Goal: Task Accomplishment & Management: Use online tool/utility

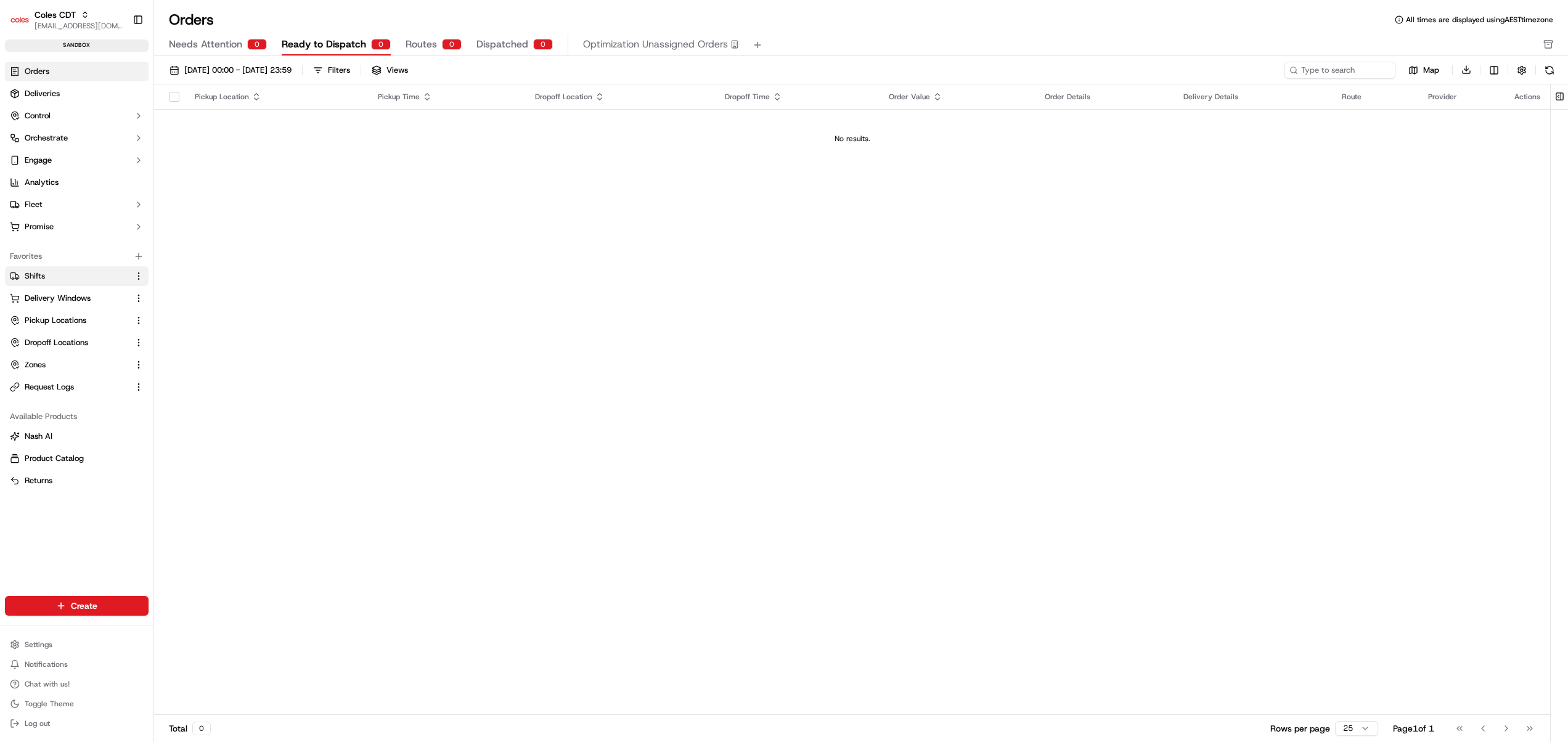
click at [45, 280] on link "Shifts" at bounding box center [70, 276] width 119 height 11
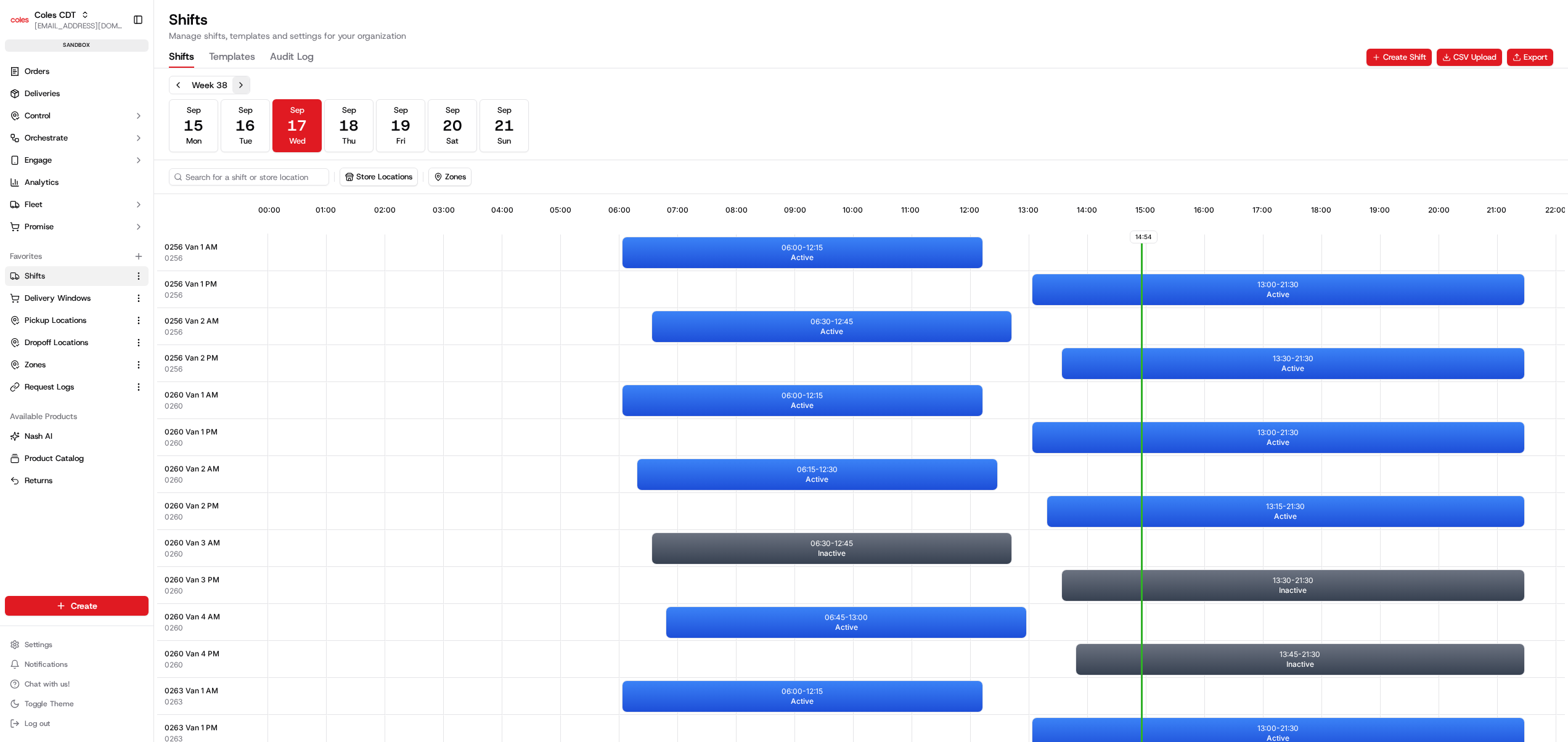
drag, startPoint x: 230, startPoint y: 79, endPoint x: 236, endPoint y: 80, distance: 6.1
click at [236, 80] on div "Week 38" at bounding box center [209, 85] width 81 height 18
click at [236, 80] on button "Next week" at bounding box center [240, 85] width 17 height 17
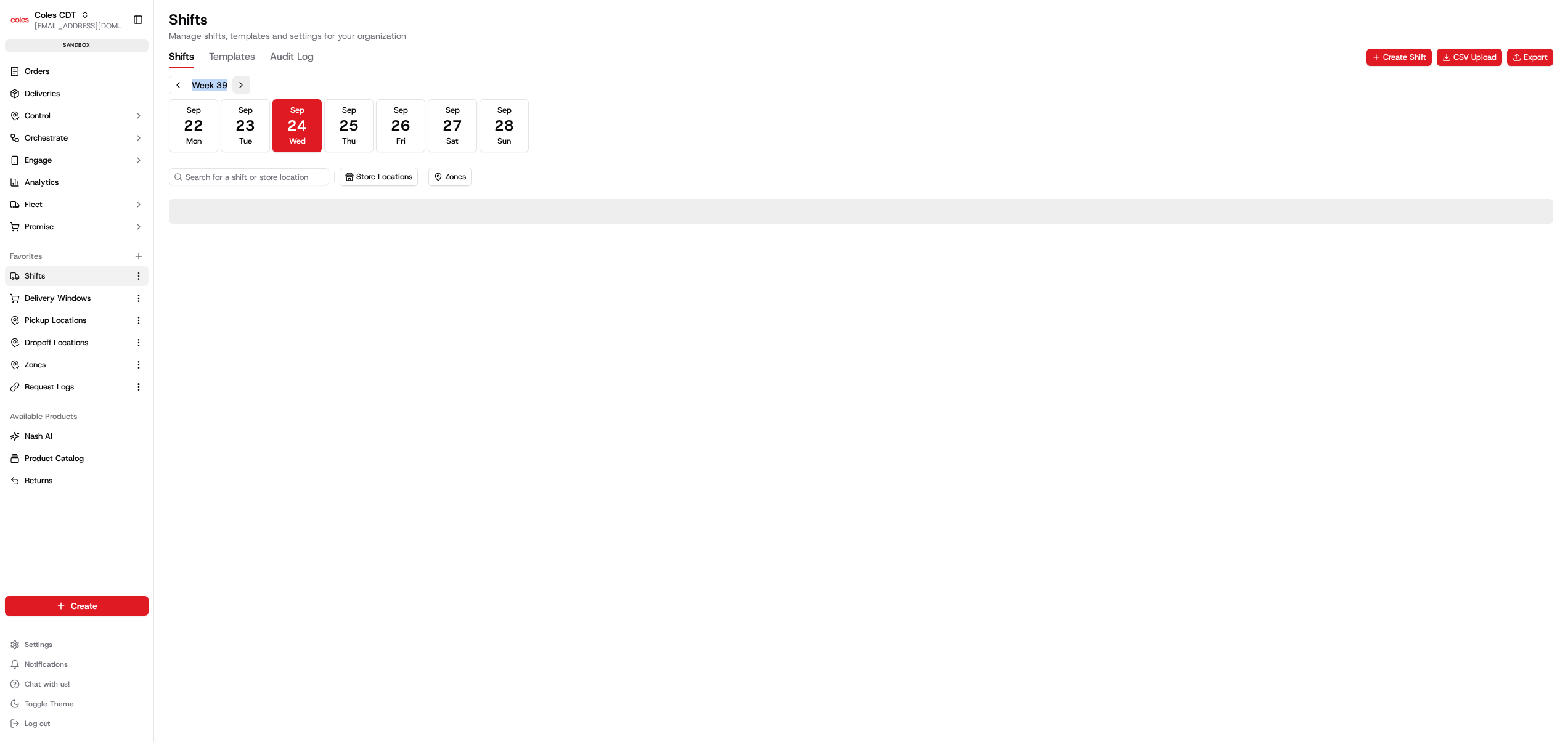
click at [236, 80] on button "Next week" at bounding box center [240, 85] width 17 height 17
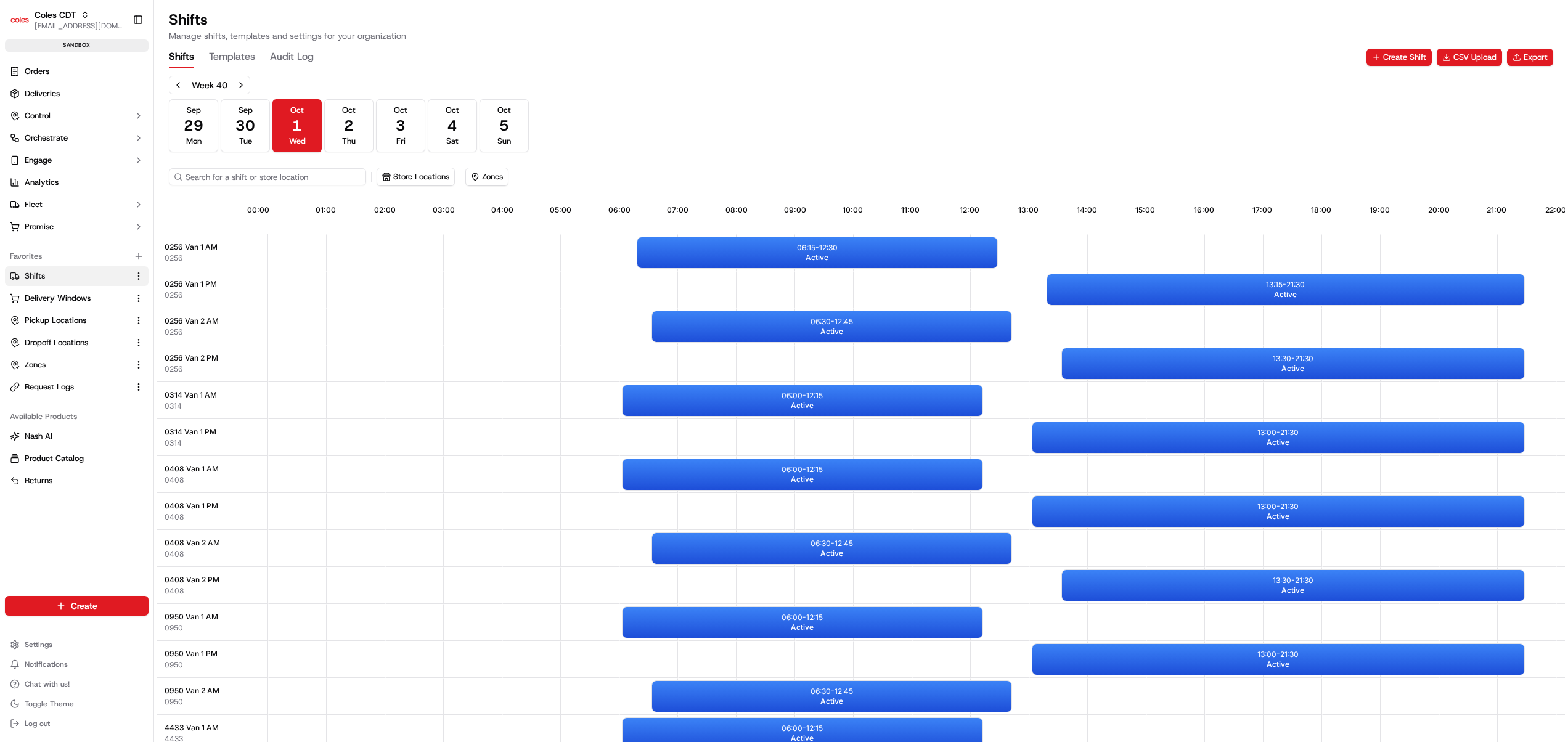
drag, startPoint x: 236, startPoint y: 80, endPoint x: 308, endPoint y: 176, distance: 120.0
click at [308, 176] on input at bounding box center [267, 176] width 197 height 17
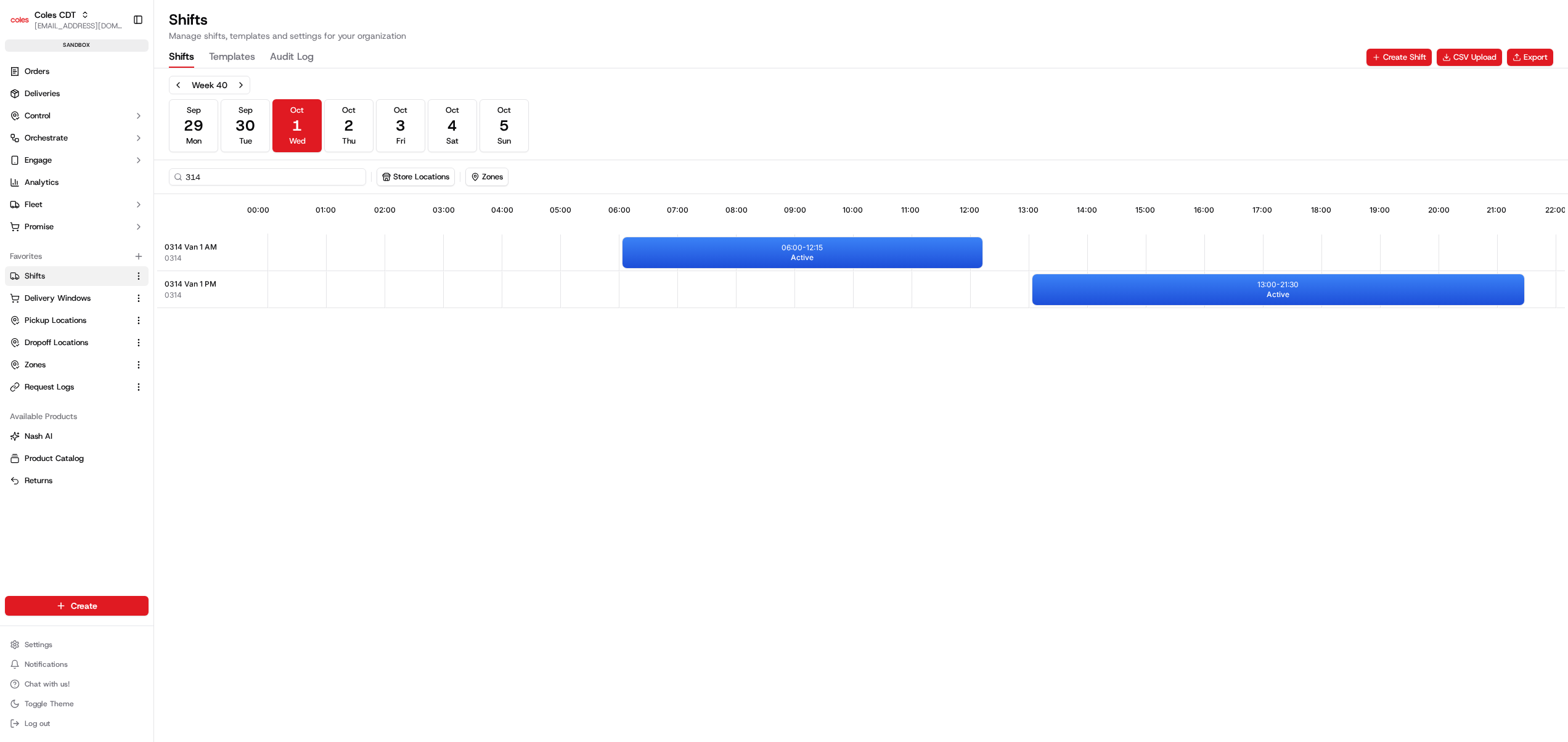
type input "314"
click at [487, 370] on div "14:54 00:00 01:00 02:00 03:00 04:00 05:00 06:00 07:00 08:00 09:00 10:00 11:00 1…" at bounding box center [861, 470] width 1408 height 546
click at [1520, 53] on button "Export" at bounding box center [1530, 57] width 46 height 17
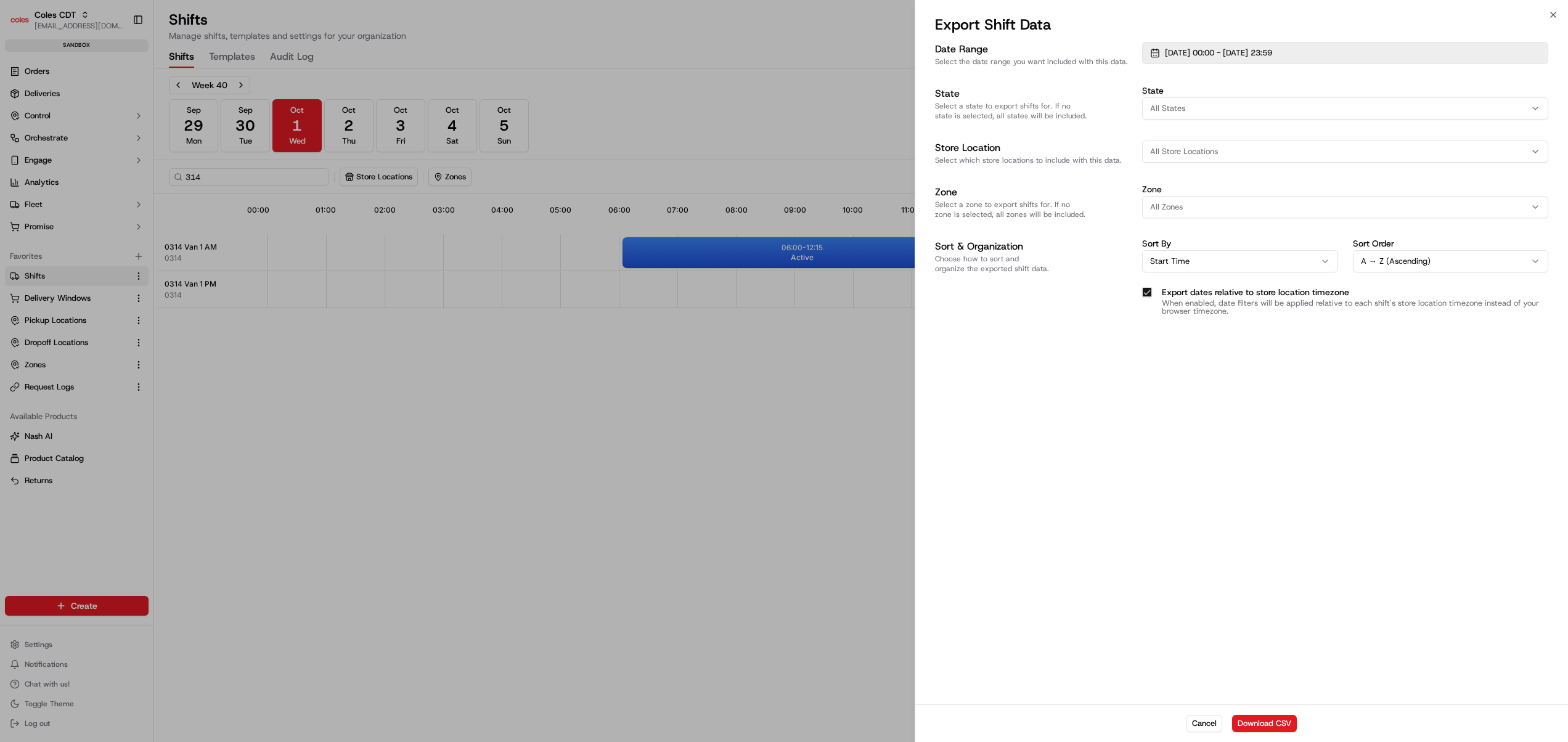
click at [1217, 52] on span "[DATE] 00:00 - [DATE] 23:59" at bounding box center [1218, 53] width 107 height 11
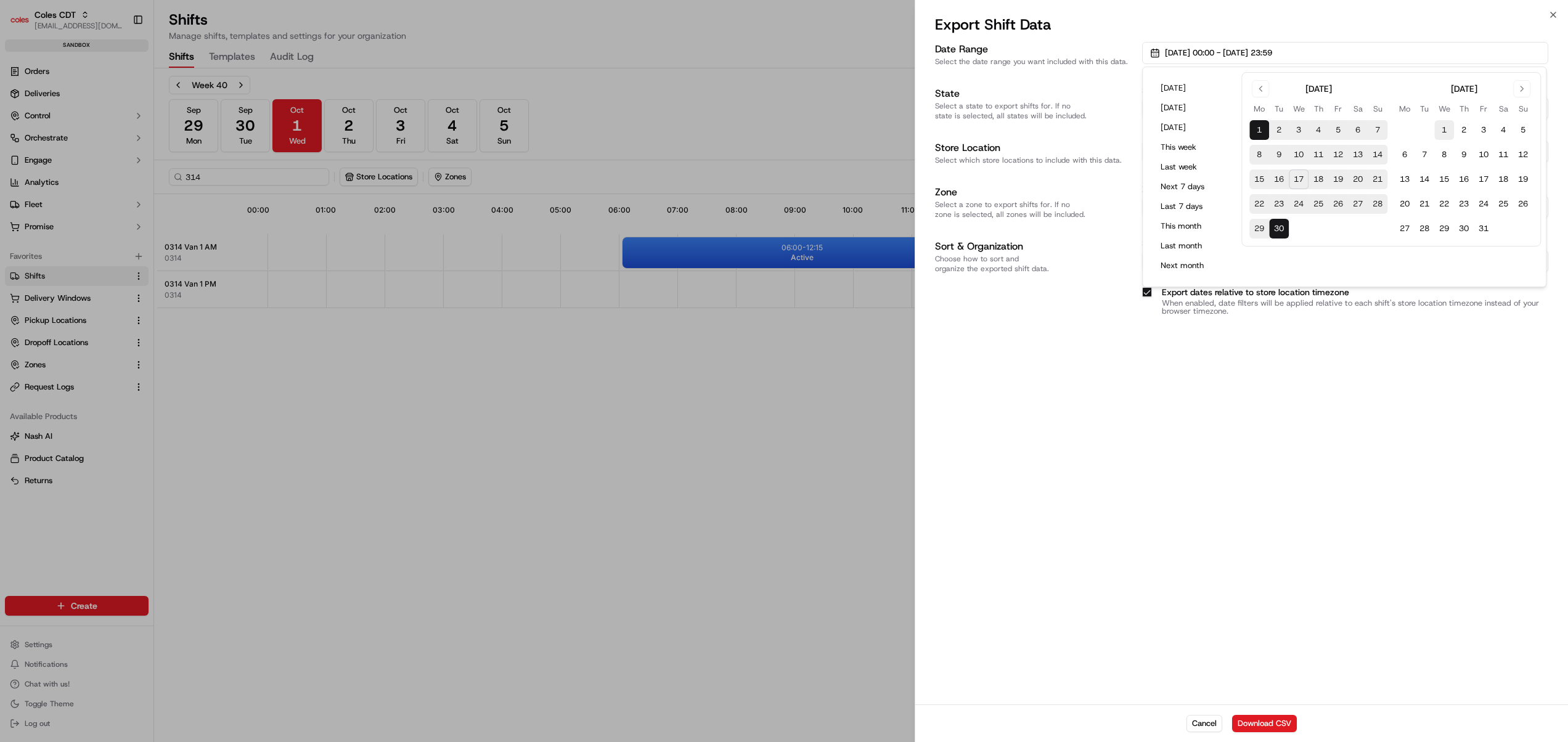
click at [1443, 131] on button "1" at bounding box center [1444, 130] width 20 height 20
click at [1327, 516] on div "Date Range Select the date range you want included with this data. 01/10/2025 0…" at bounding box center [1241, 372] width 652 height 665
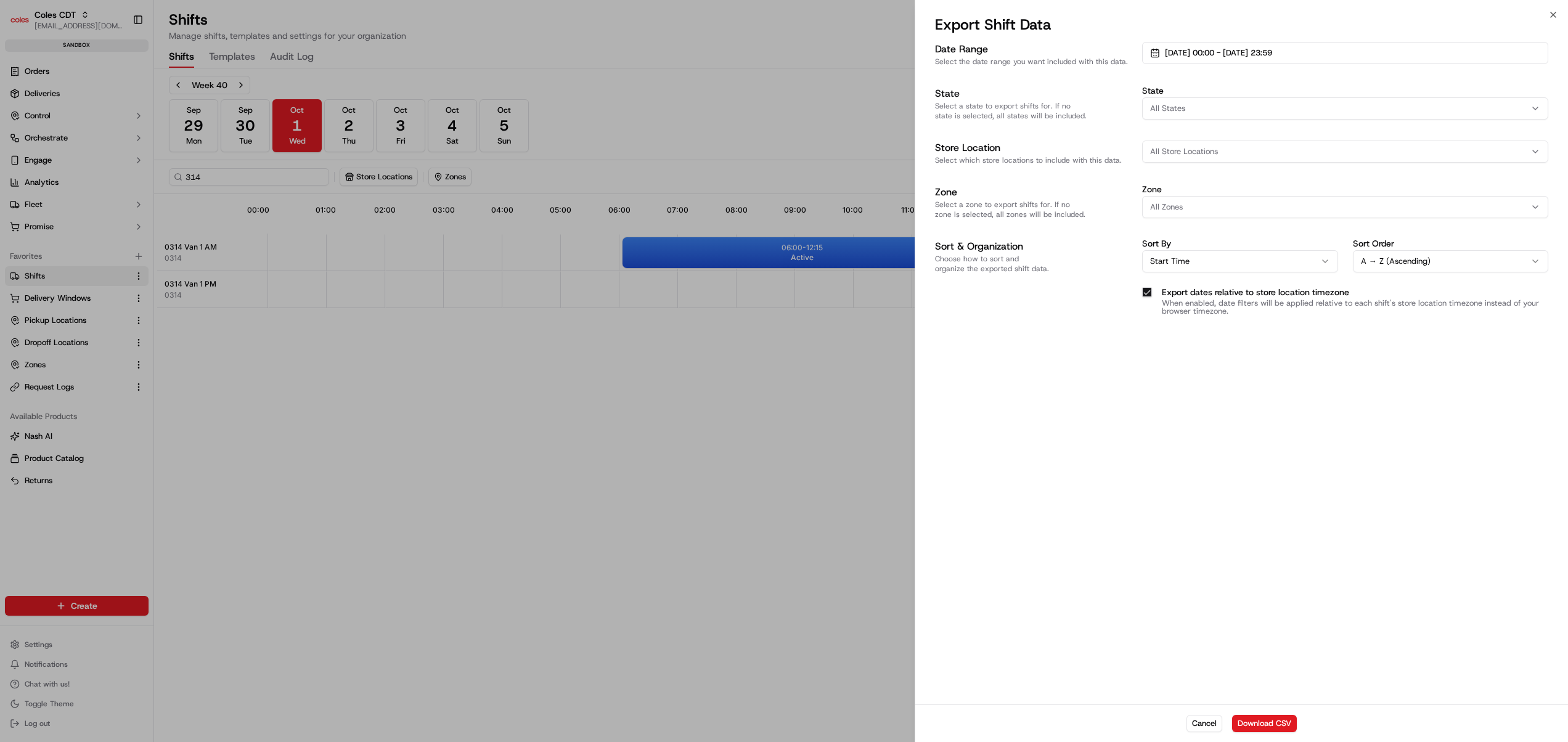
click at [1197, 146] on span "All Store Locations" at bounding box center [1184, 151] width 68 height 11
type input "314"
click at [1187, 280] on span "Mirrabooka (0314)" at bounding box center [1238, 285] width 152 height 11
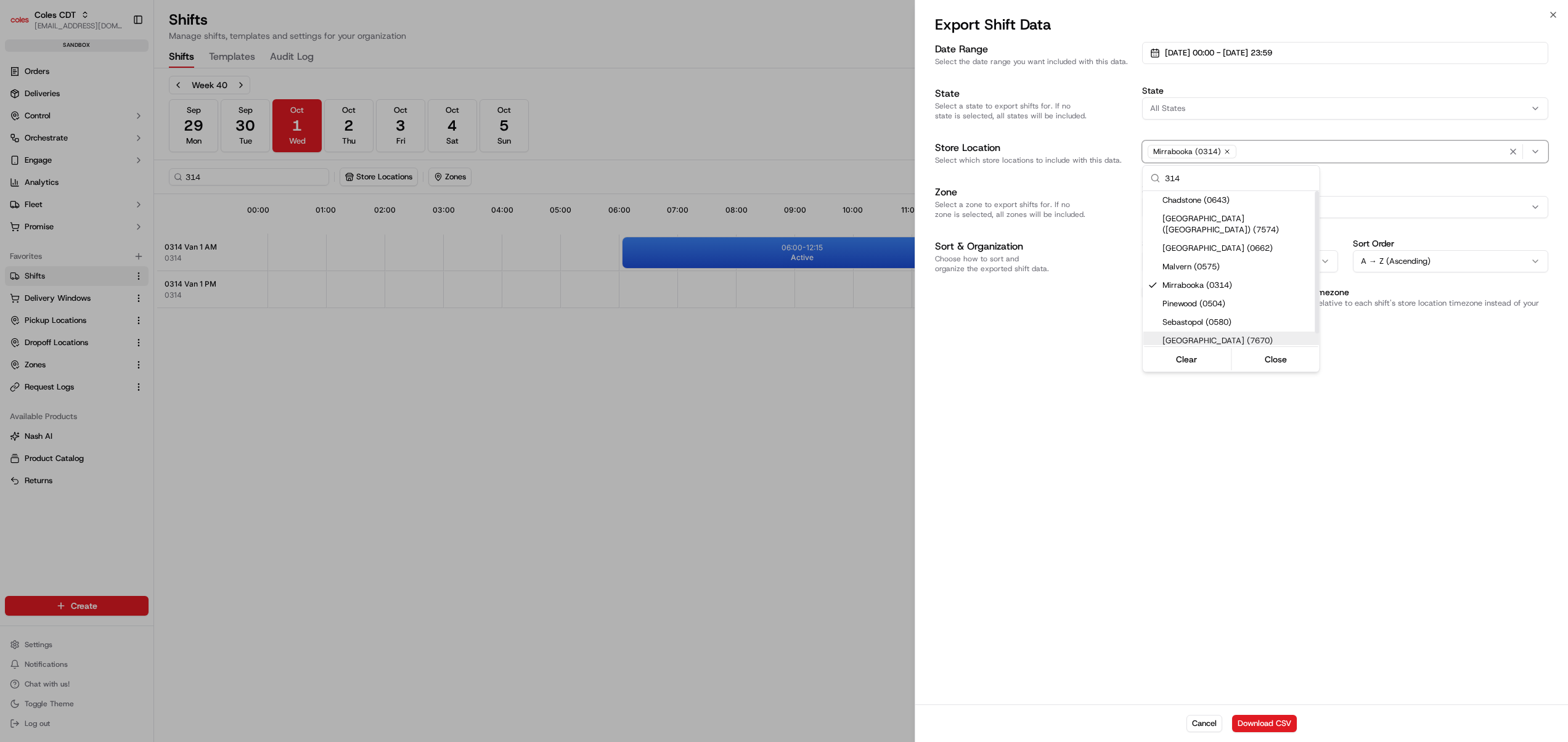
click at [1202, 454] on div at bounding box center [784, 371] width 1568 height 742
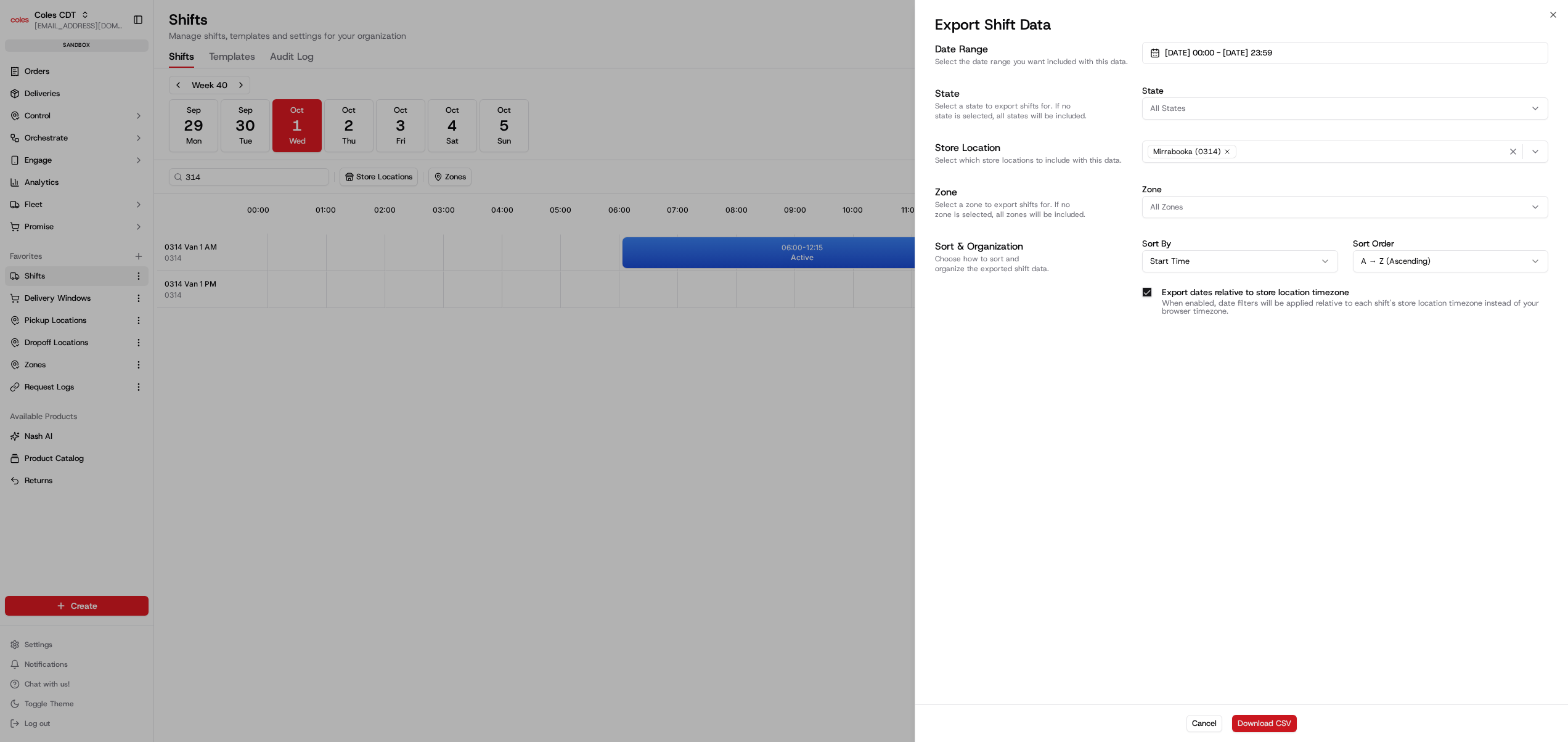
click at [1266, 726] on button "Download CSV" at bounding box center [1264, 724] width 65 height 17
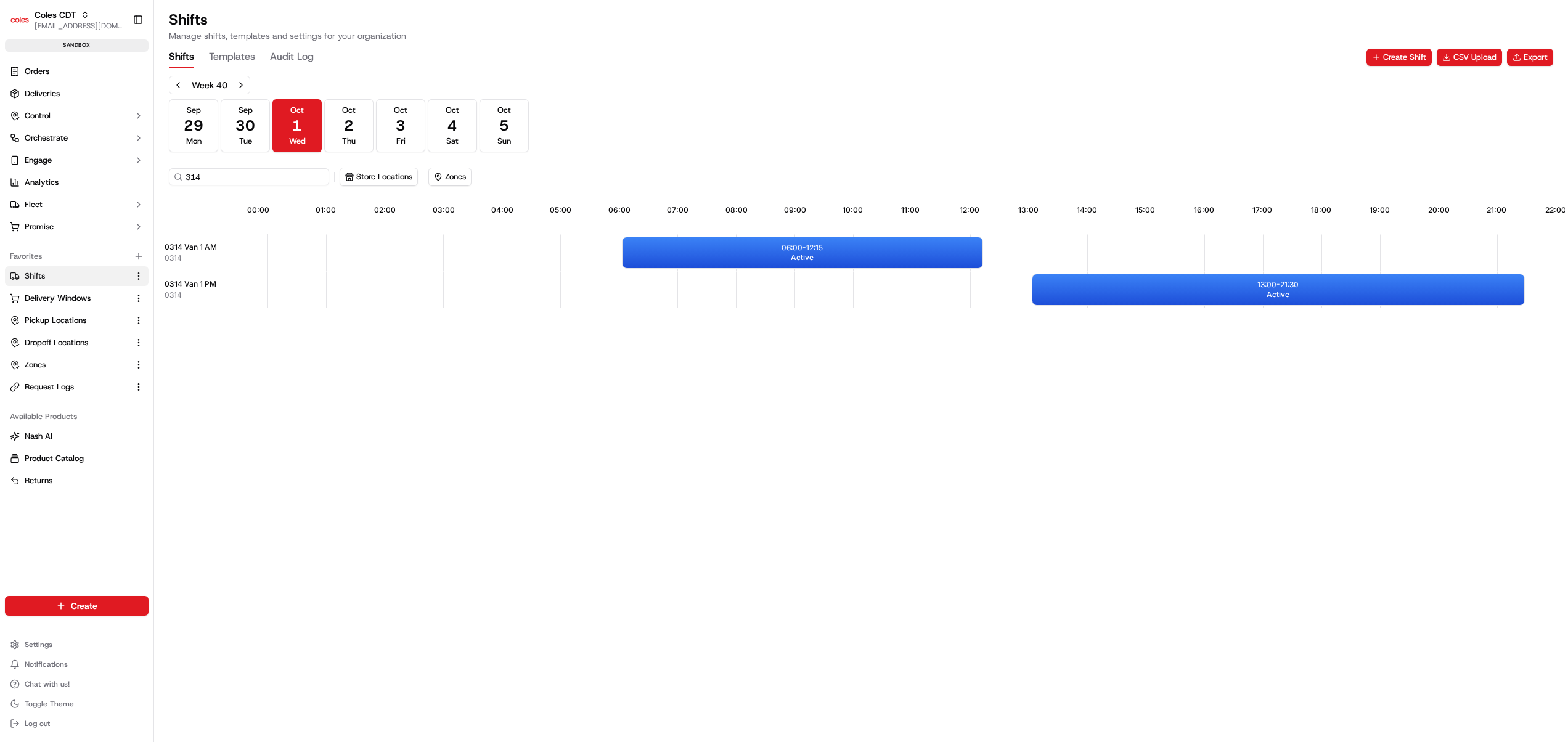
click at [761, 516] on div "14:54 00:00 01:00 02:00 03:00 04:00 05:00 06:00 07:00 08:00 09:00 10:00 11:00 1…" at bounding box center [861, 470] width 1408 height 546
